Goal: Task Accomplishment & Management: Manage account settings

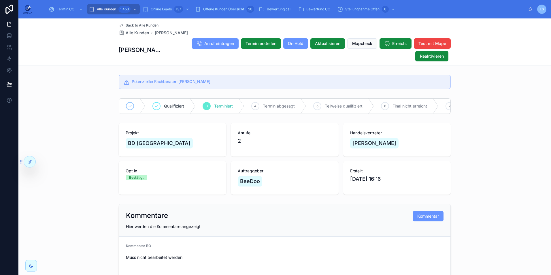
scroll to position [470, 0]
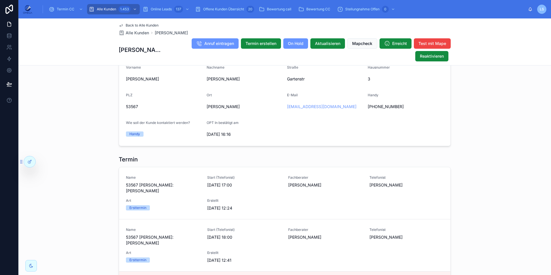
drag, startPoint x: 0, startPoint y: 0, endPoint x: 138, endPoint y: 25, distance: 140.0
click at [138, 25] on span "Back to Alle Kunden" at bounding box center [142, 25] width 33 height 5
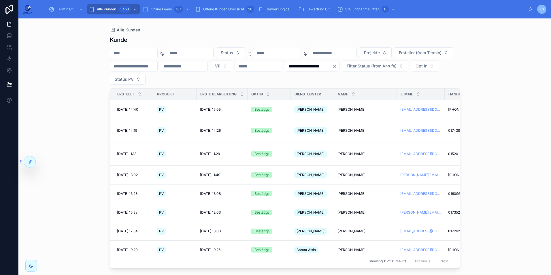
click at [333, 67] on icon "Clear" at bounding box center [334, 66] width 2 height 2
click at [233, 52] on span "Status" at bounding box center [227, 53] width 12 height 6
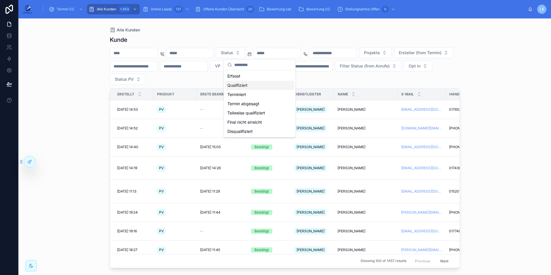
click at [242, 86] on div "Qualifiziert" at bounding box center [259, 85] width 69 height 9
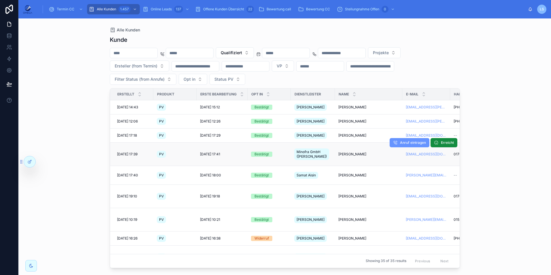
click at [348, 154] on span "[PERSON_NAME]" at bounding box center [352, 154] width 28 height 5
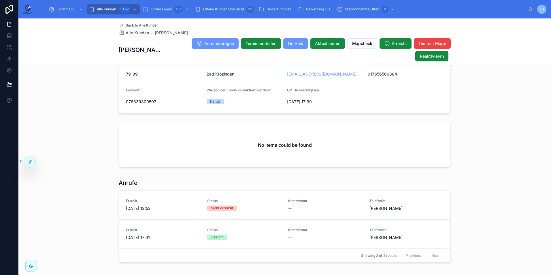
scroll to position [343, 0]
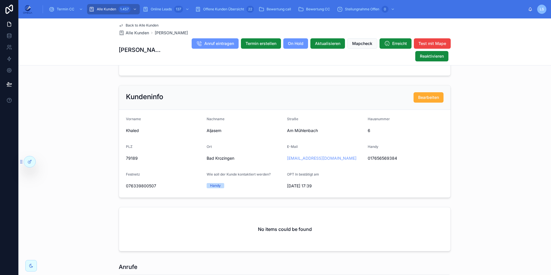
click at [211, 133] on span "Aljasem" at bounding box center [245, 131] width 76 height 6
copy span "Aljasem"
click at [77, 8] on div "scrollable content" at bounding box center [80, 9] width 7 height 9
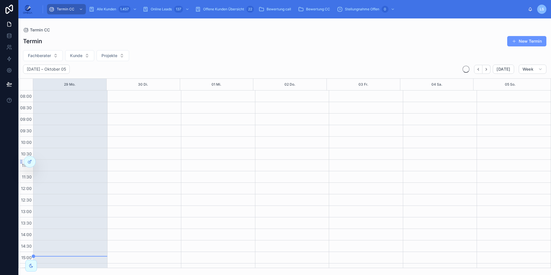
scroll to position [122, 0]
click at [53, 53] on button "Fachberater" at bounding box center [43, 55] width 40 height 11
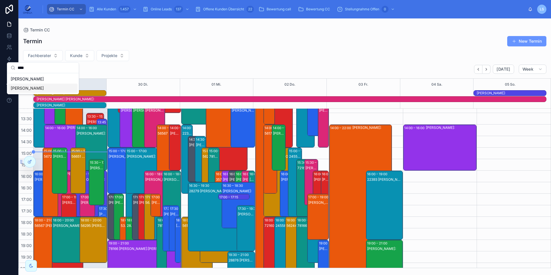
type input "****"
click at [50, 87] on div "[PERSON_NAME]" at bounding box center [42, 88] width 69 height 9
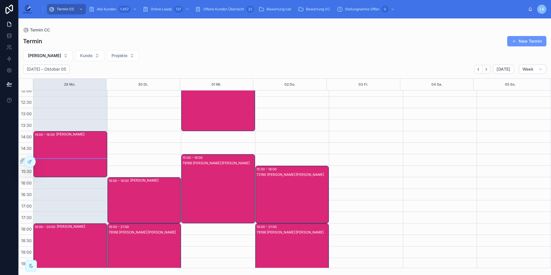
scroll to position [122, 0]
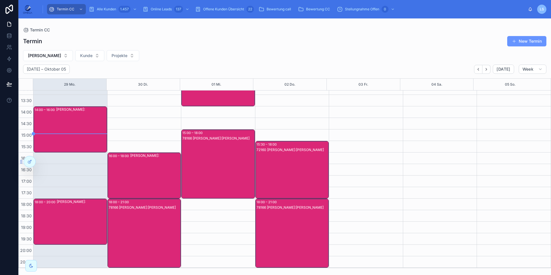
click at [150, 181] on div "[PERSON_NAME]:" at bounding box center [155, 175] width 50 height 45
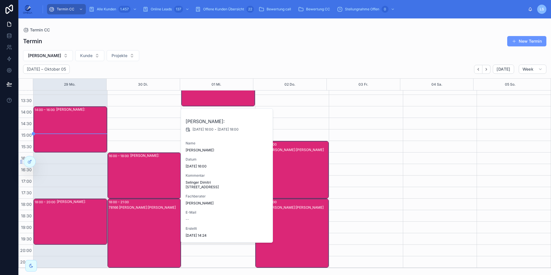
click at [150, 181] on div "[PERSON_NAME]:" at bounding box center [155, 175] width 50 height 45
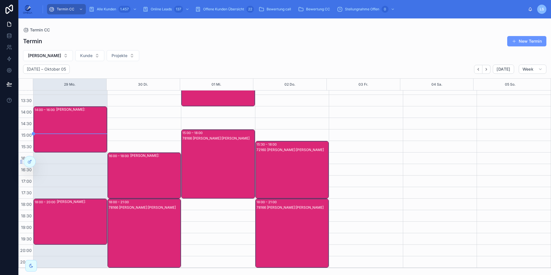
click at [158, 225] on div "78166 [PERSON_NAME]:[PERSON_NAME]" at bounding box center [145, 239] width 72 height 68
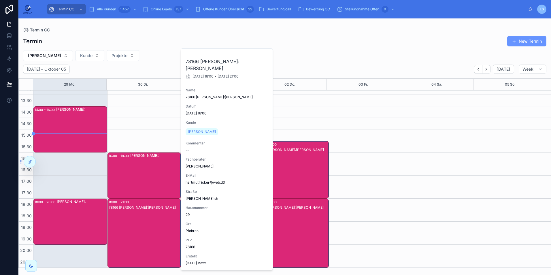
click at [158, 225] on div "78166 [PERSON_NAME]:[PERSON_NAME]" at bounding box center [145, 239] width 72 height 68
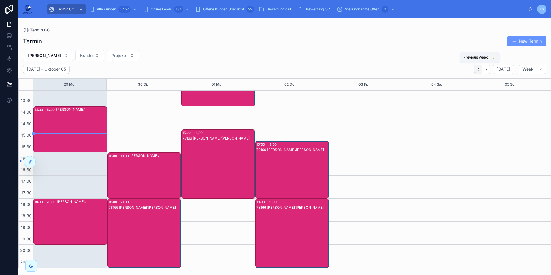
click at [480, 71] on icon "Back" at bounding box center [478, 69] width 4 height 4
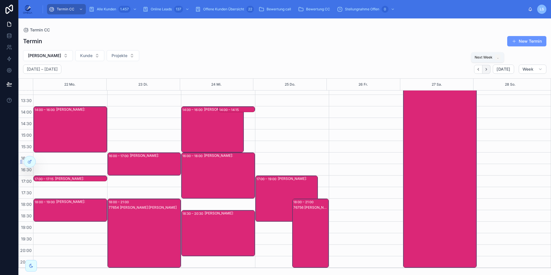
click at [488, 70] on icon "Next" at bounding box center [486, 69] width 4 height 4
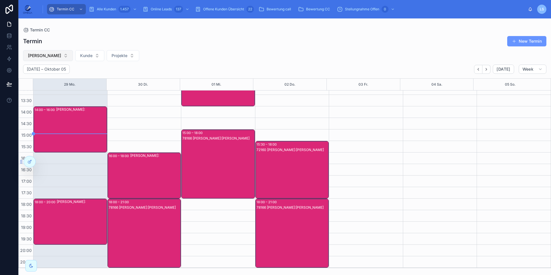
click at [52, 54] on span "[PERSON_NAME]" at bounding box center [44, 56] width 33 height 6
type input "****"
click at [48, 78] on div "[PERSON_NAME]" at bounding box center [44, 78] width 69 height 9
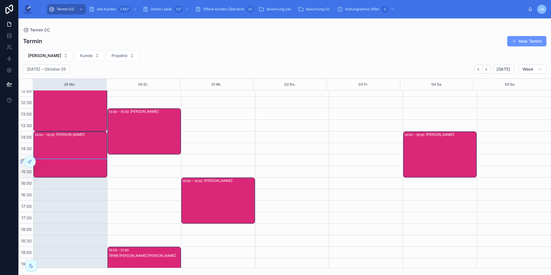
scroll to position [122, 0]
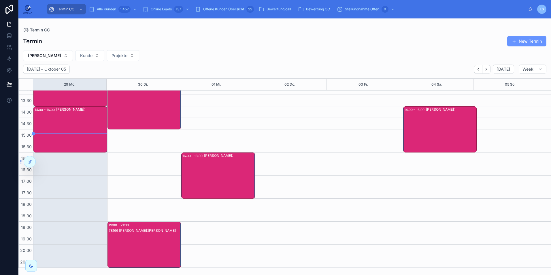
click at [154, 240] on div "78166 [PERSON_NAME]:[PERSON_NAME]" at bounding box center [145, 250] width 72 height 45
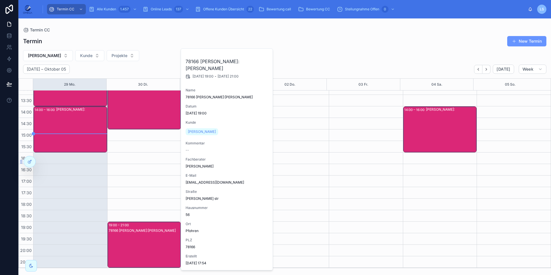
click at [154, 240] on div "78166 [PERSON_NAME]:[PERSON_NAME]" at bounding box center [145, 250] width 72 height 45
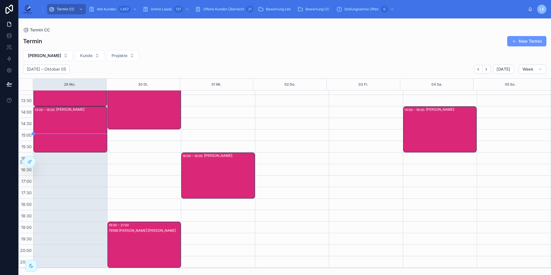
click at [159, 242] on div "78166 [PERSON_NAME]:[PERSON_NAME]" at bounding box center [145, 250] width 72 height 45
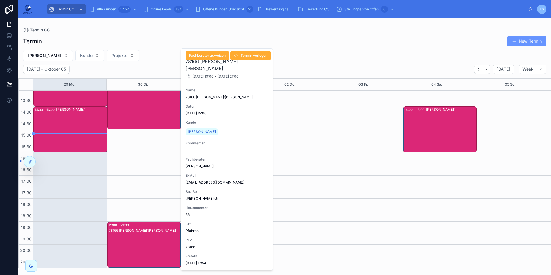
click at [198, 130] on span "[PERSON_NAME]" at bounding box center [202, 131] width 28 height 5
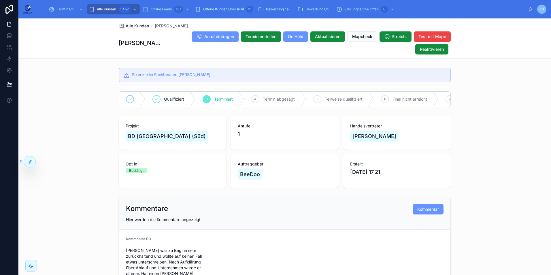
click at [139, 26] on span "Alle Kunden" at bounding box center [137, 26] width 23 height 6
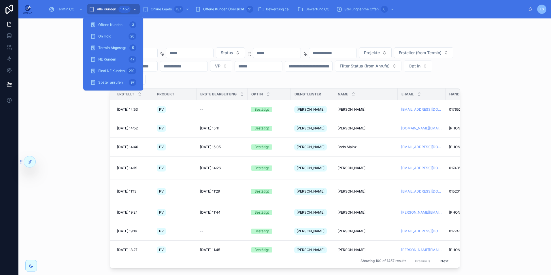
click at [119, 6] on div "1.457" at bounding box center [128, 9] width 20 height 9
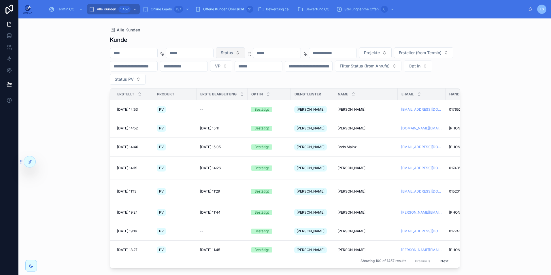
click at [233, 53] on span "Status" at bounding box center [227, 53] width 12 height 6
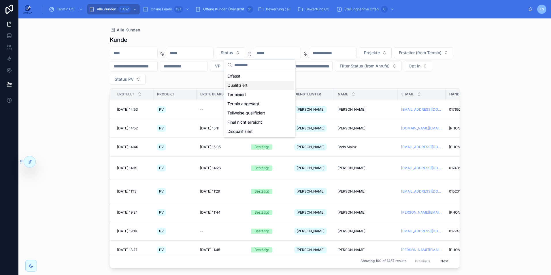
click at [249, 86] on div "Qualifiziert" at bounding box center [259, 85] width 69 height 9
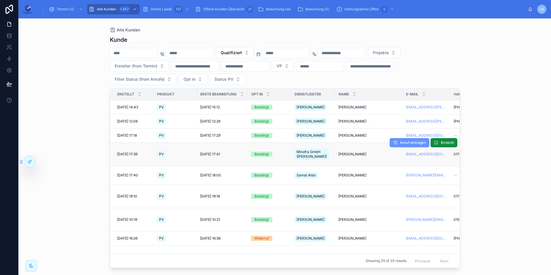
drag, startPoint x: 335, startPoint y: 152, endPoint x: 365, endPoint y: 154, distance: 30.0
click at [365, 154] on td "[PERSON_NAME] [PERSON_NAME]" at bounding box center [368, 154] width 67 height 23
copy span "[PERSON_NAME]"
drag, startPoint x: 336, startPoint y: 151, endPoint x: 364, endPoint y: 153, distance: 28.9
click at [364, 153] on td "[PERSON_NAME] [PERSON_NAME]" at bounding box center [368, 154] width 67 height 23
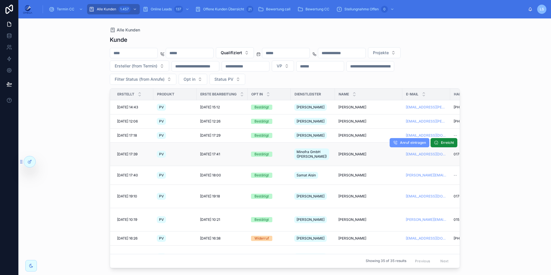
copy span "[PERSON_NAME]"
click at [326, 154] on span "Minofra GmbH ([PERSON_NAME])" at bounding box center [311, 154] width 30 height 9
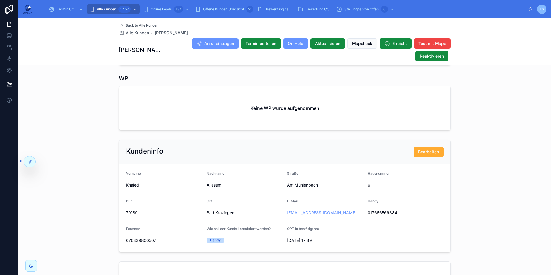
scroll to position [458, 0]
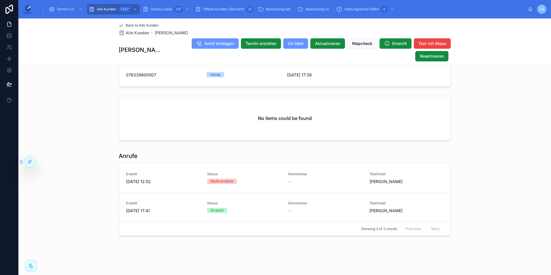
click at [135, 24] on span "Back to Alle Kunden" at bounding box center [142, 25] width 33 height 5
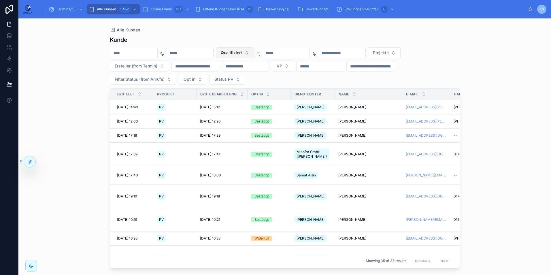
click at [254, 56] on button "Qualifiziert" at bounding box center [235, 52] width 38 height 11
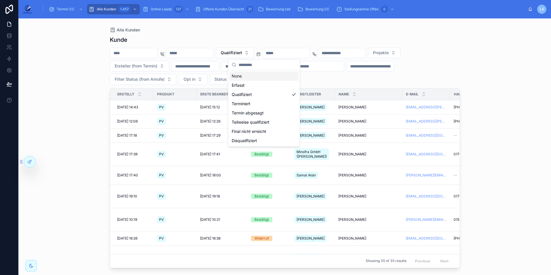
click at [260, 75] on div "None" at bounding box center [263, 75] width 69 height 9
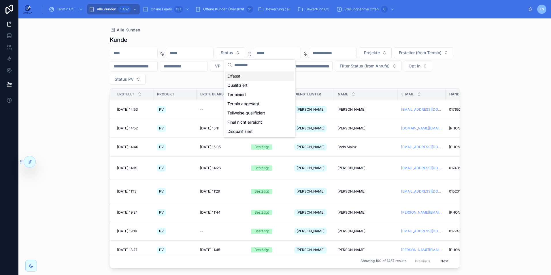
click at [157, 55] on input "text" at bounding box center [133, 53] width 47 height 8
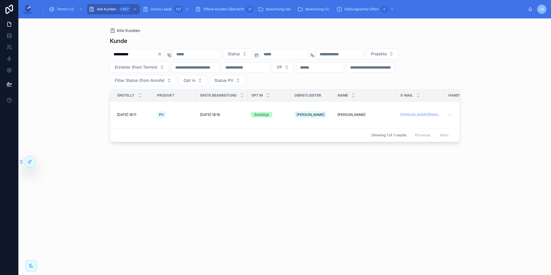
type input "**********"
click at [306, 85] on div "**********" at bounding box center [285, 66] width 350 height 37
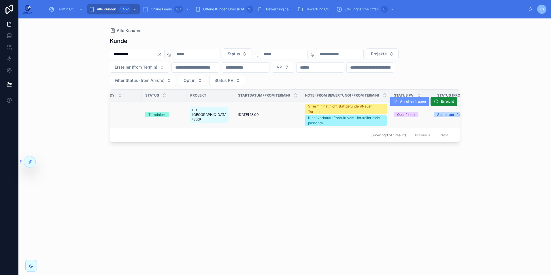
scroll to position [0, 356]
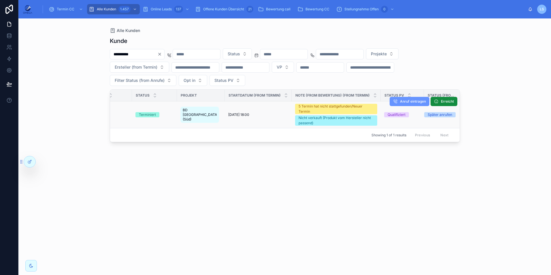
click at [235, 114] on span "[DATE] 18:00" at bounding box center [238, 114] width 21 height 5
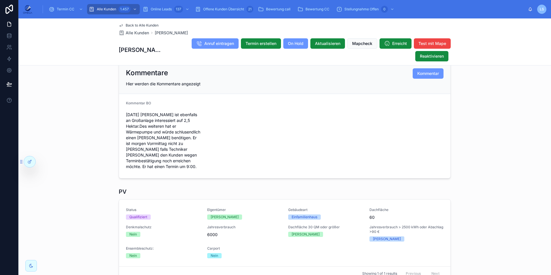
scroll to position [142, 0]
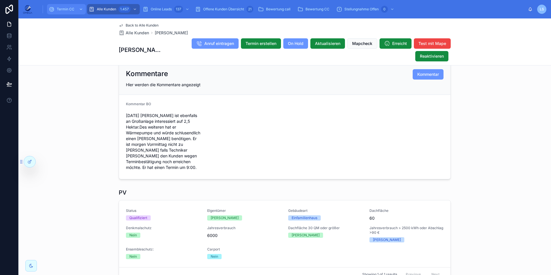
click at [64, 7] on span "Termin CC" at bounding box center [66, 9] width 18 height 5
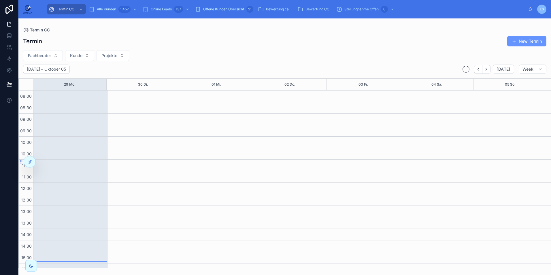
scroll to position [122, 0]
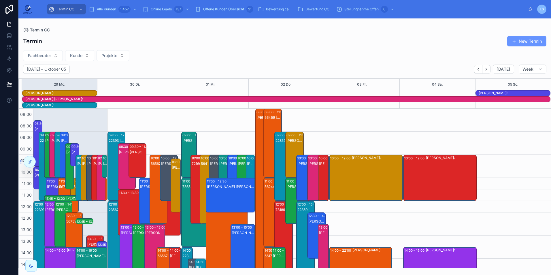
click at [52, 56] on button "Fachberater" at bounding box center [43, 55] width 40 height 11
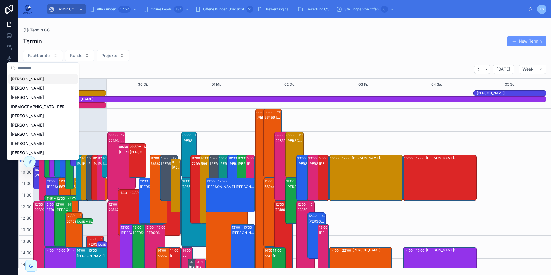
scroll to position [141, 0]
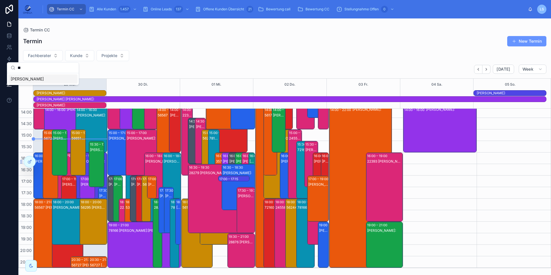
type input "*"
type input "****"
click at [39, 85] on div "[PERSON_NAME]" at bounding box center [42, 88] width 69 height 9
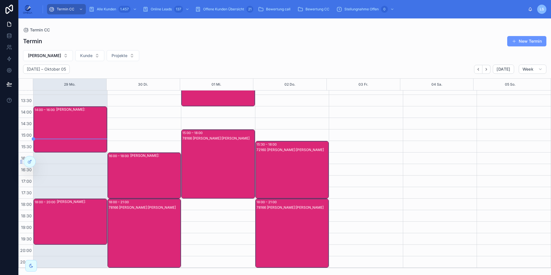
scroll to position [122, 0]
click at [154, 213] on div "78166 [PERSON_NAME]:[PERSON_NAME]" at bounding box center [145, 239] width 72 height 68
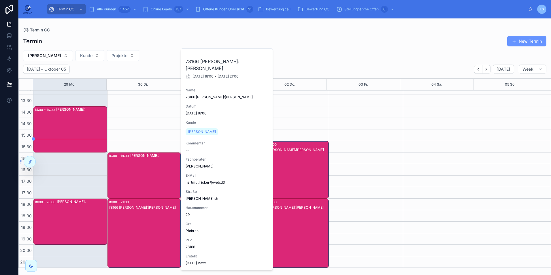
click at [154, 214] on div "78166 [PERSON_NAME]:[PERSON_NAME]" at bounding box center [145, 239] width 72 height 68
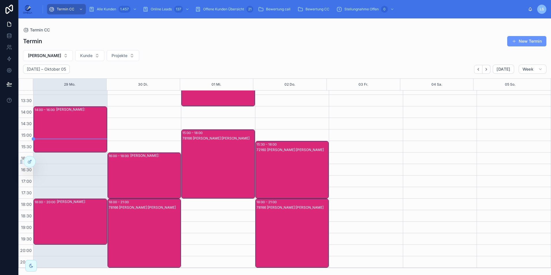
click at [160, 215] on div "78166 [PERSON_NAME]:[PERSON_NAME]" at bounding box center [145, 239] width 72 height 68
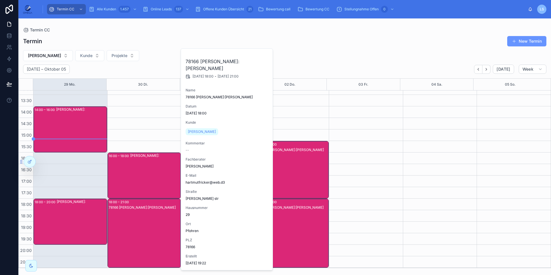
click at [159, 215] on div "78166 [PERSON_NAME]:[PERSON_NAME]" at bounding box center [145, 239] width 72 height 68
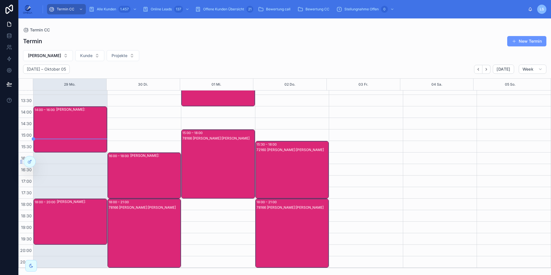
click at [142, 169] on div "[PERSON_NAME]:" at bounding box center [155, 175] width 50 height 45
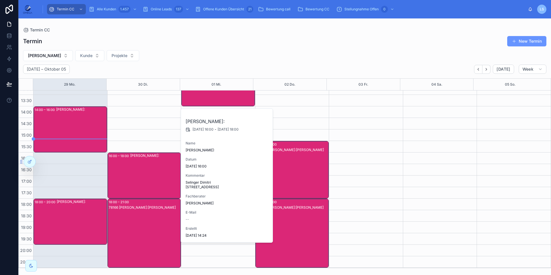
click at [142, 169] on div "[PERSON_NAME]:" at bounding box center [155, 175] width 50 height 45
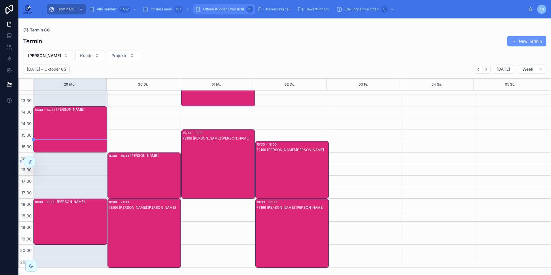
click at [230, 8] on span "Offene Kunden Übersicht" at bounding box center [223, 9] width 41 height 5
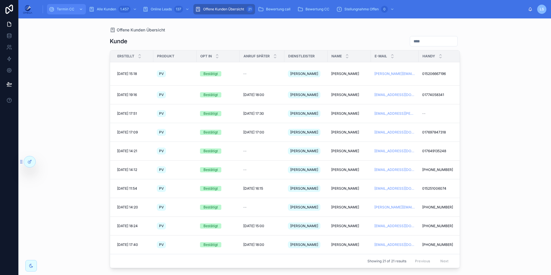
click at [71, 7] on div "Termin CC" at bounding box center [66, 9] width 35 height 9
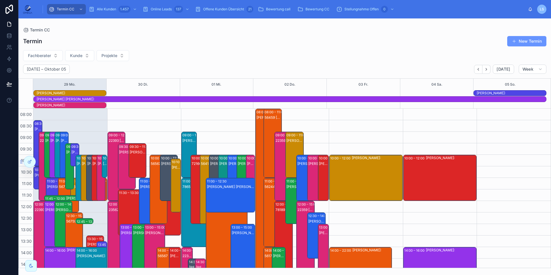
scroll to position [141, 0]
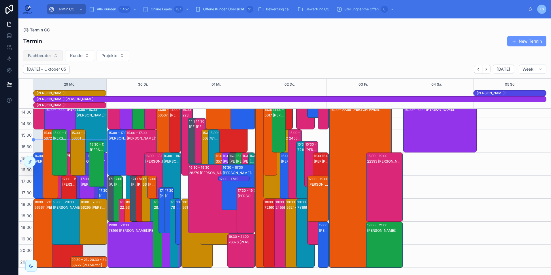
click at [48, 51] on button "Fachberater" at bounding box center [43, 55] width 40 height 11
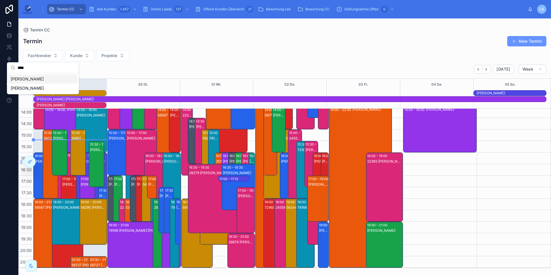
type input "****"
click at [42, 84] on div "[PERSON_NAME]" at bounding box center [42, 88] width 69 height 9
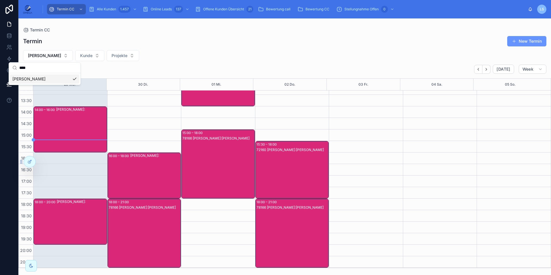
scroll to position [122, 0]
drag, startPoint x: 222, startPoint y: 12, endPoint x: 223, endPoint y: 17, distance: 5.8
click at [222, 12] on div "Offene Kunden Übersicht 21" at bounding box center [224, 9] width 58 height 9
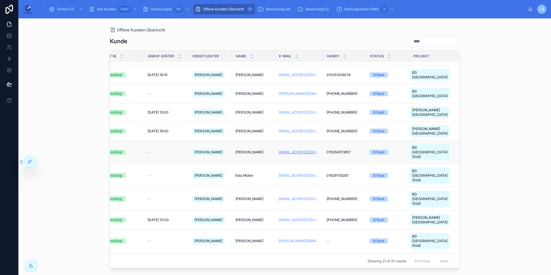
scroll to position [0, 98]
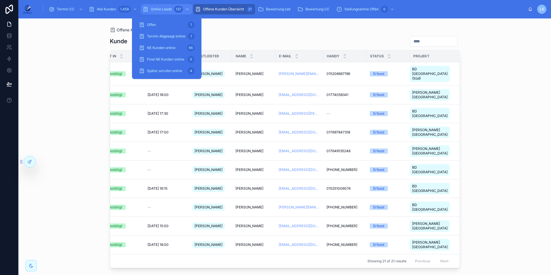
click at [169, 8] on span "Online Leads" at bounding box center [161, 9] width 21 height 5
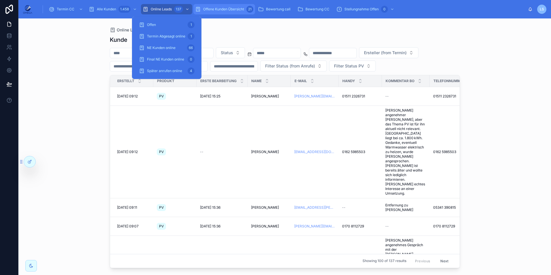
click at [221, 8] on span "Offene Kunden Übersicht" at bounding box center [223, 9] width 41 height 5
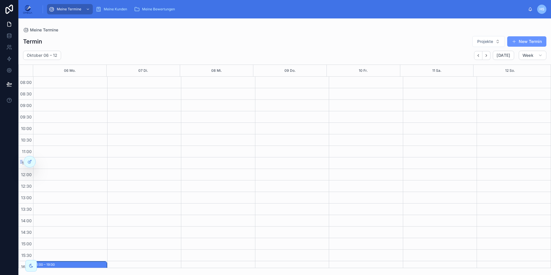
scroll to position [109, 0]
